Goal: Find specific page/section: Find specific page/section

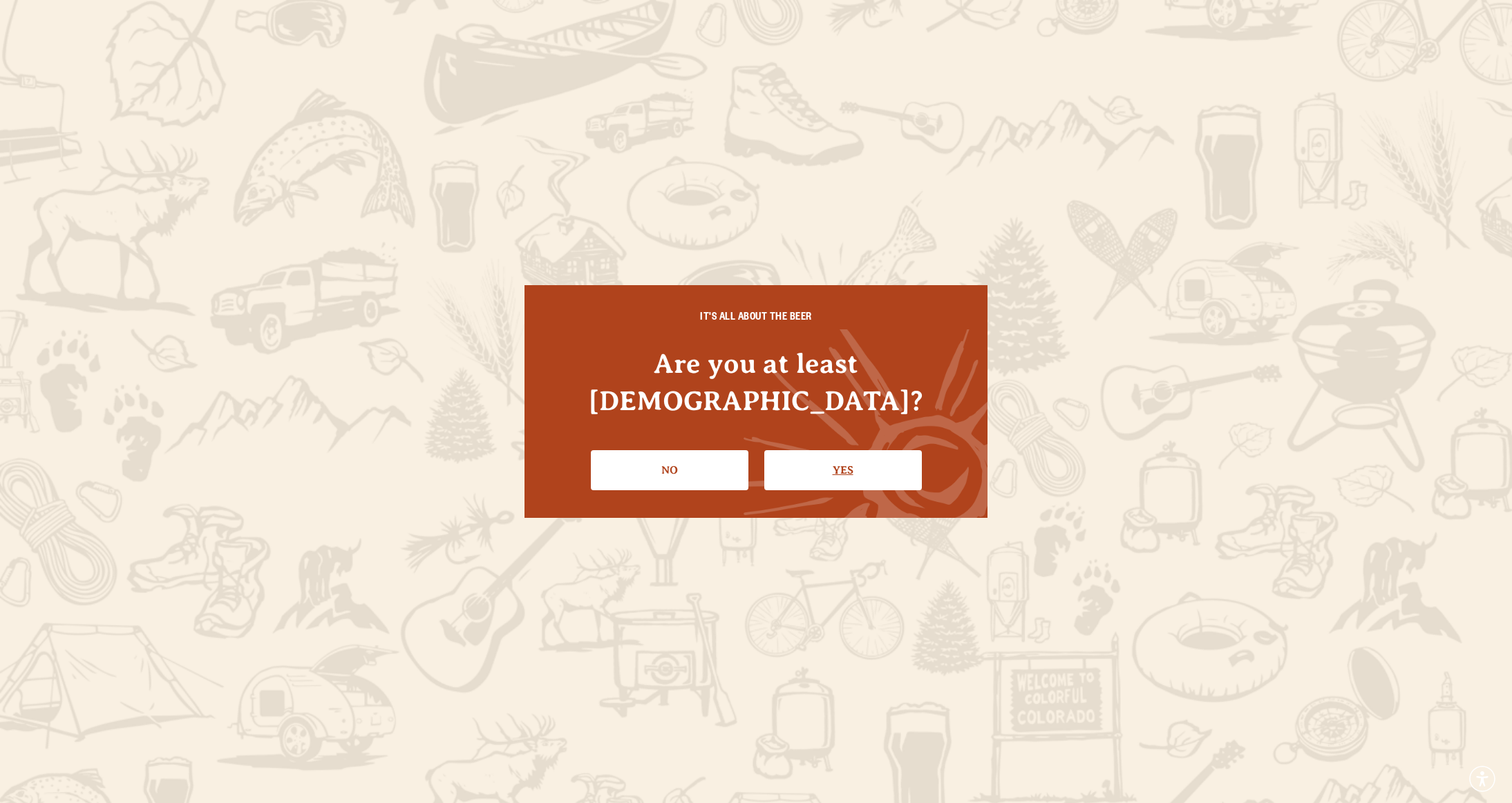
click at [783, 461] on link "Yes" at bounding box center [843, 470] width 158 height 40
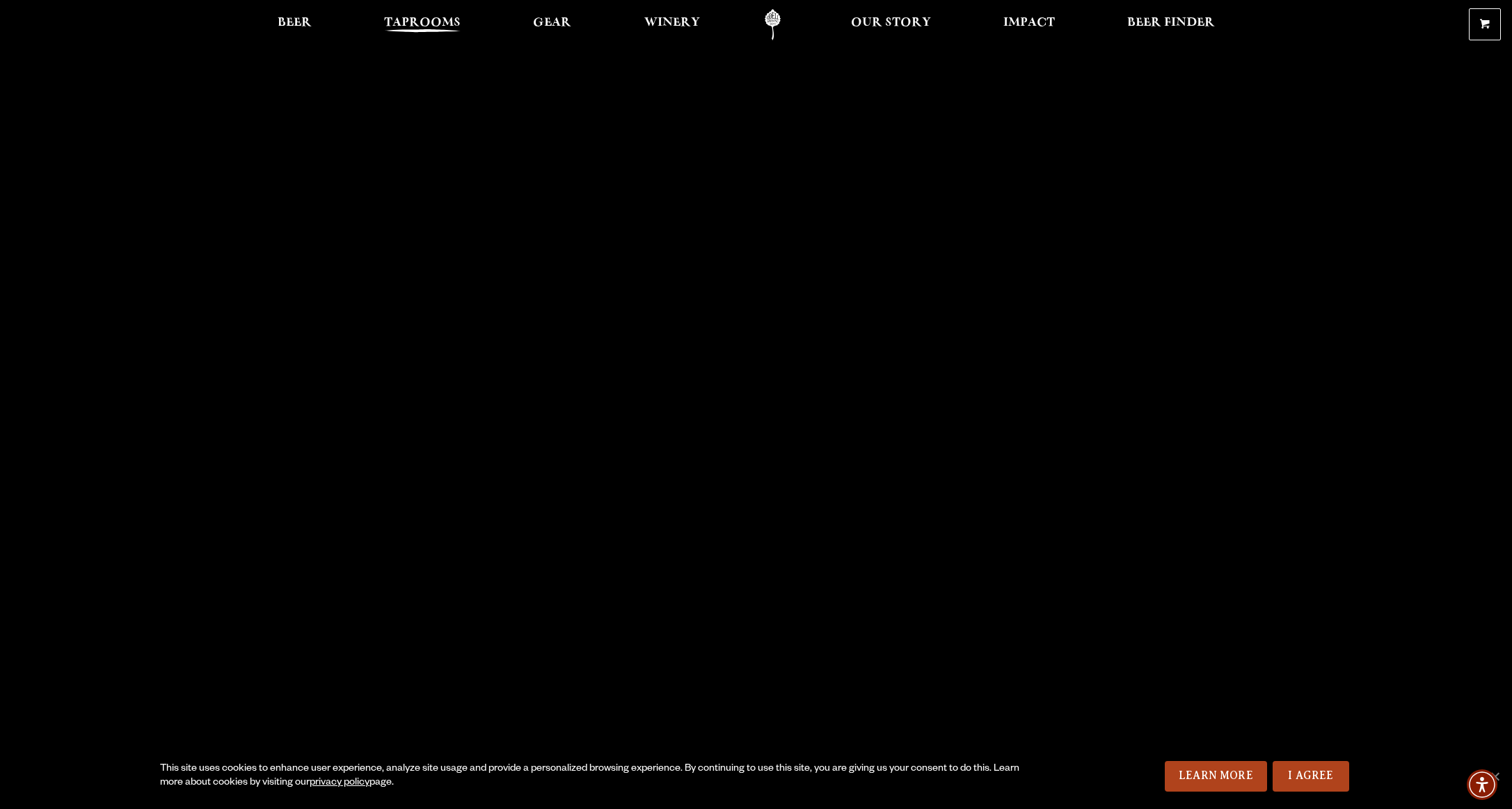
click at [457, 29] on span "Taprooms" at bounding box center [422, 23] width 77 height 11
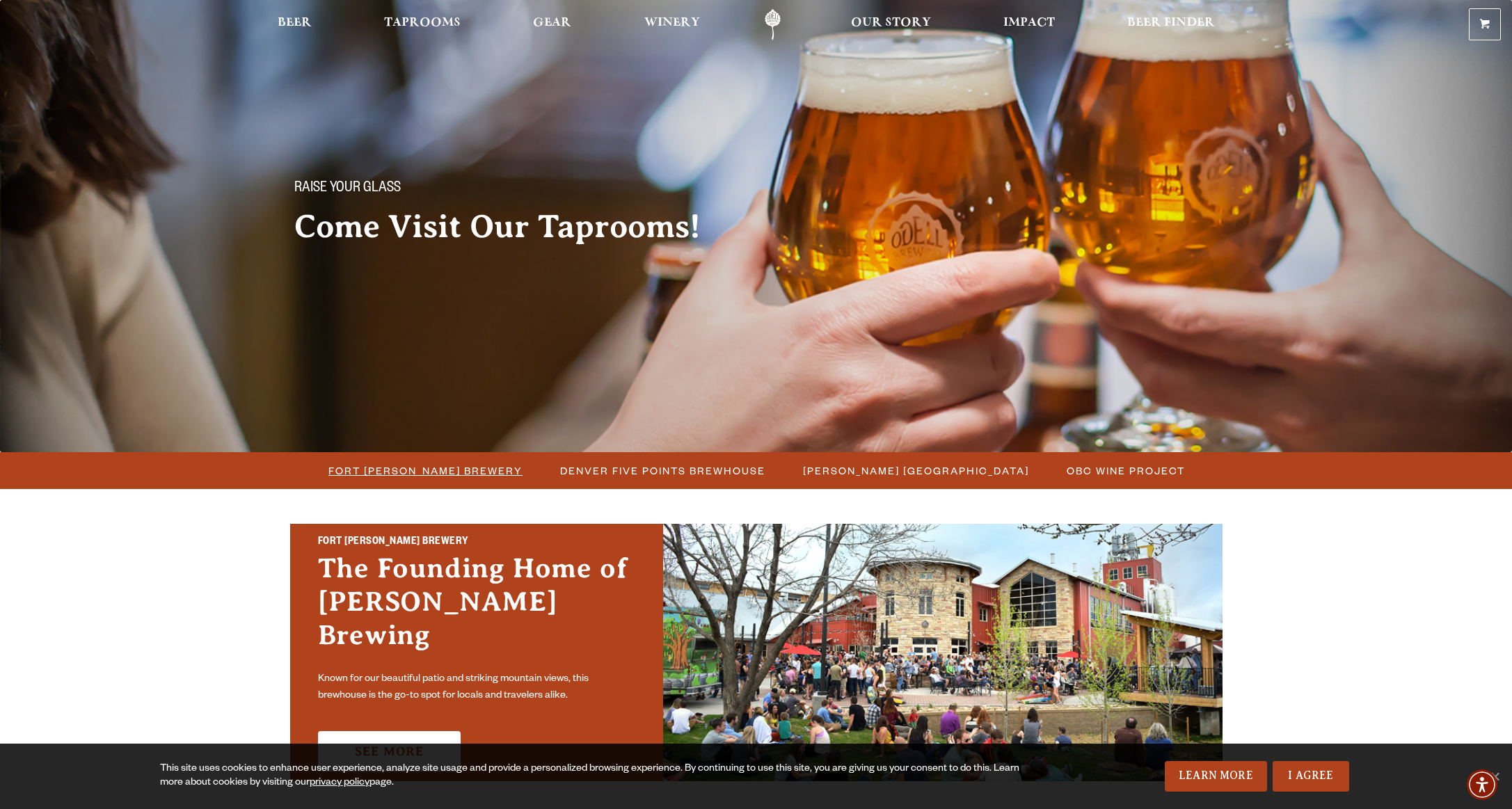
click at [480, 473] on span "Fort [PERSON_NAME] Brewery" at bounding box center [425, 470] width 194 height 20
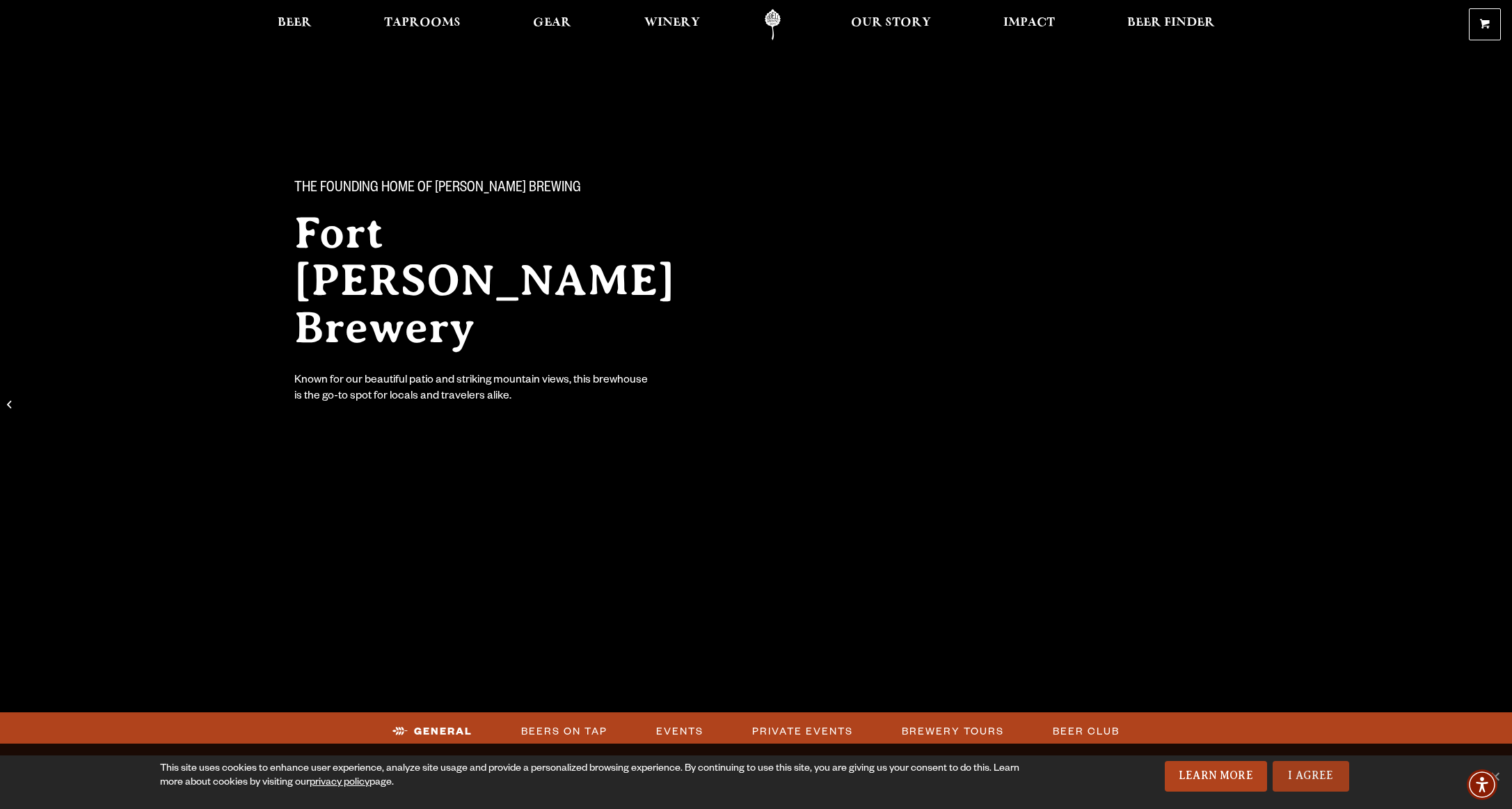
click at [1305, 776] on link "I Agree" at bounding box center [1310, 776] width 77 height 30
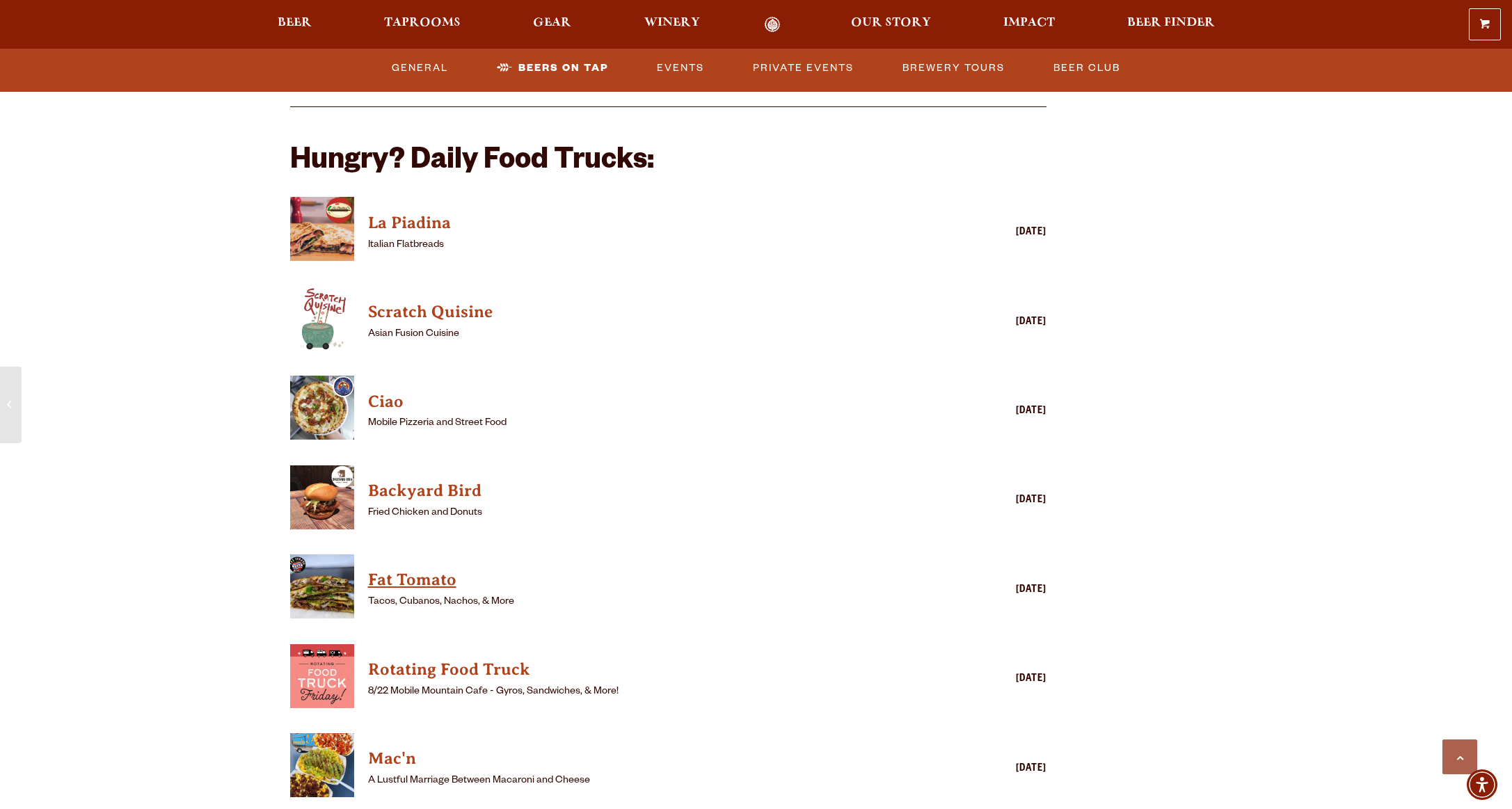
scroll to position [3369, 0]
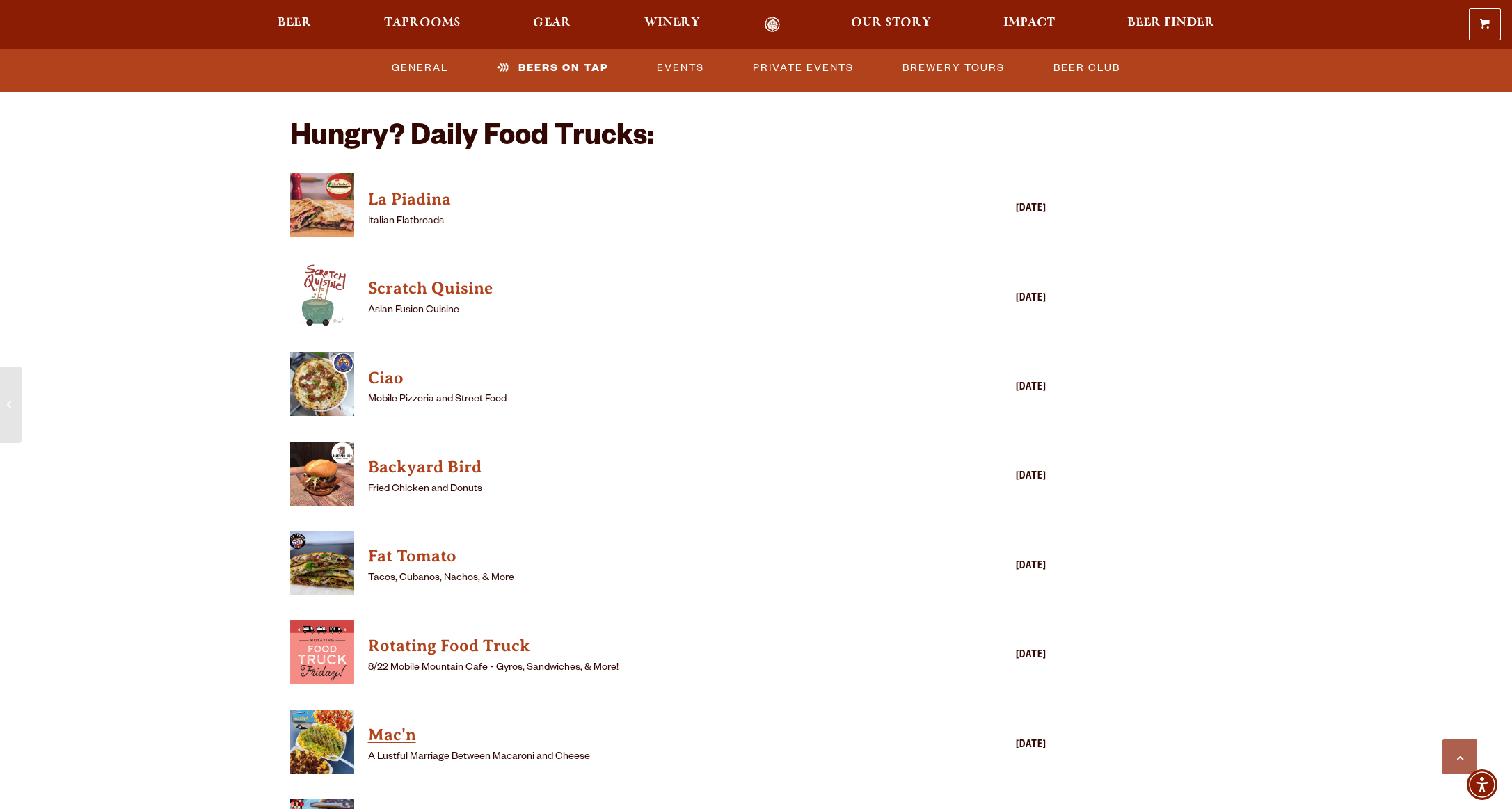
click at [392, 725] on h4 "Mac'n" at bounding box center [648, 736] width 561 height 22
